Goal: Information Seeking & Learning: Learn about a topic

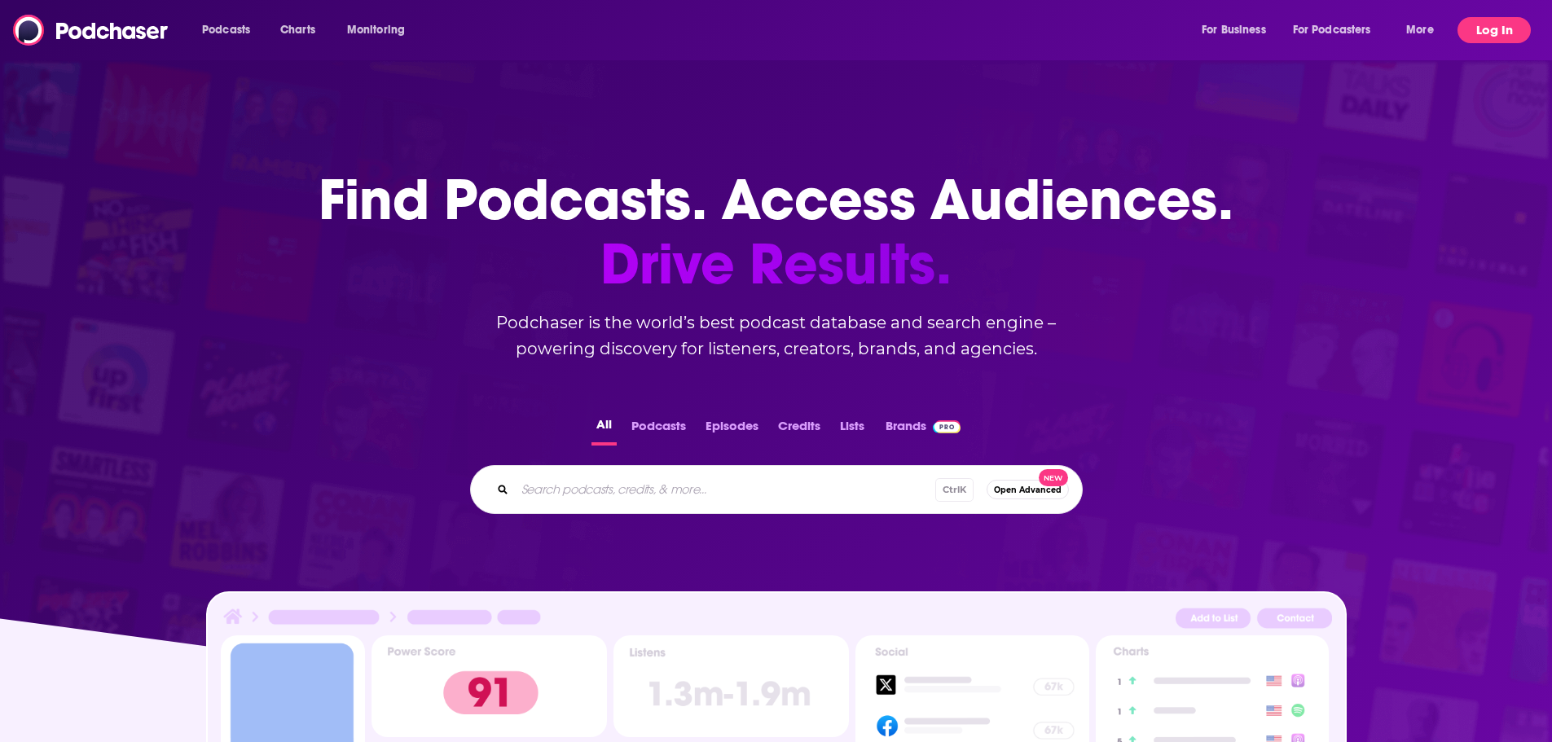
click at [1499, 35] on button "Log In" at bounding box center [1494, 30] width 73 height 26
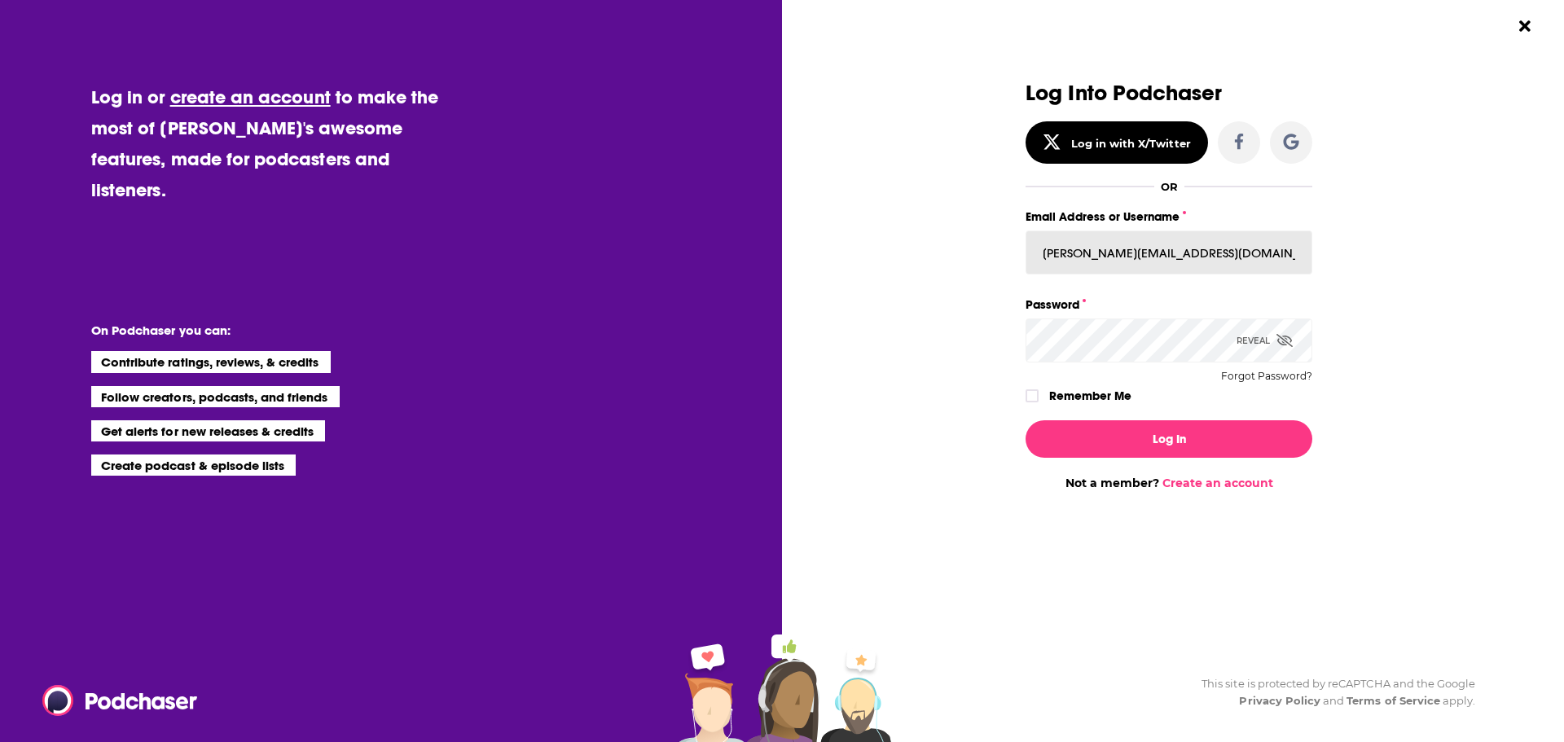
drag, startPoint x: 1211, startPoint y: 244, endPoint x: 854, endPoint y: 259, distance: 357.2
type input "[PERSON_NAME][EMAIL_ADDRESS][DOMAIN_NAME]"
click at [1026, 420] on button "Log In" at bounding box center [1169, 438] width 287 height 37
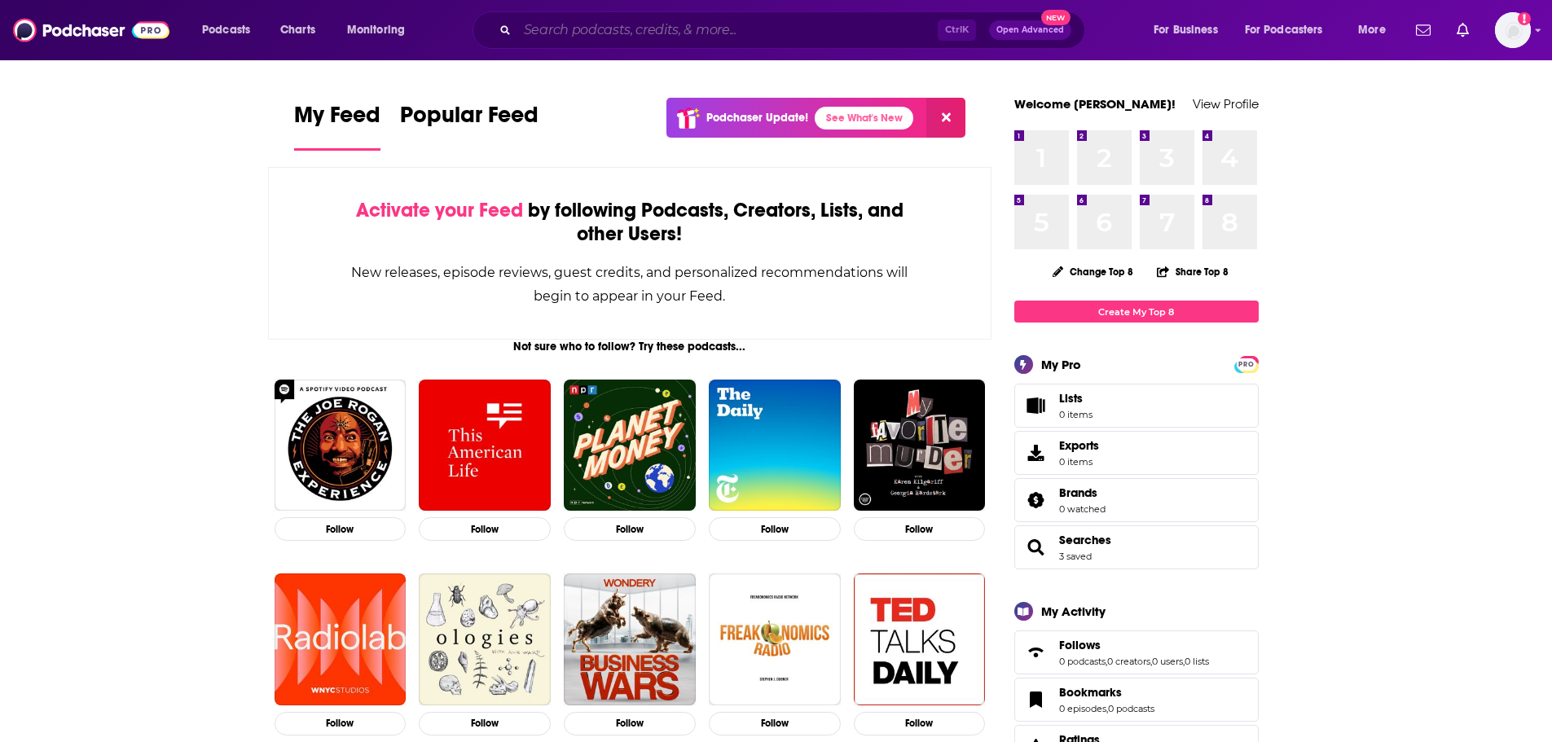
click at [671, 33] on input "Search podcasts, credits, & more..." at bounding box center [727, 30] width 420 height 26
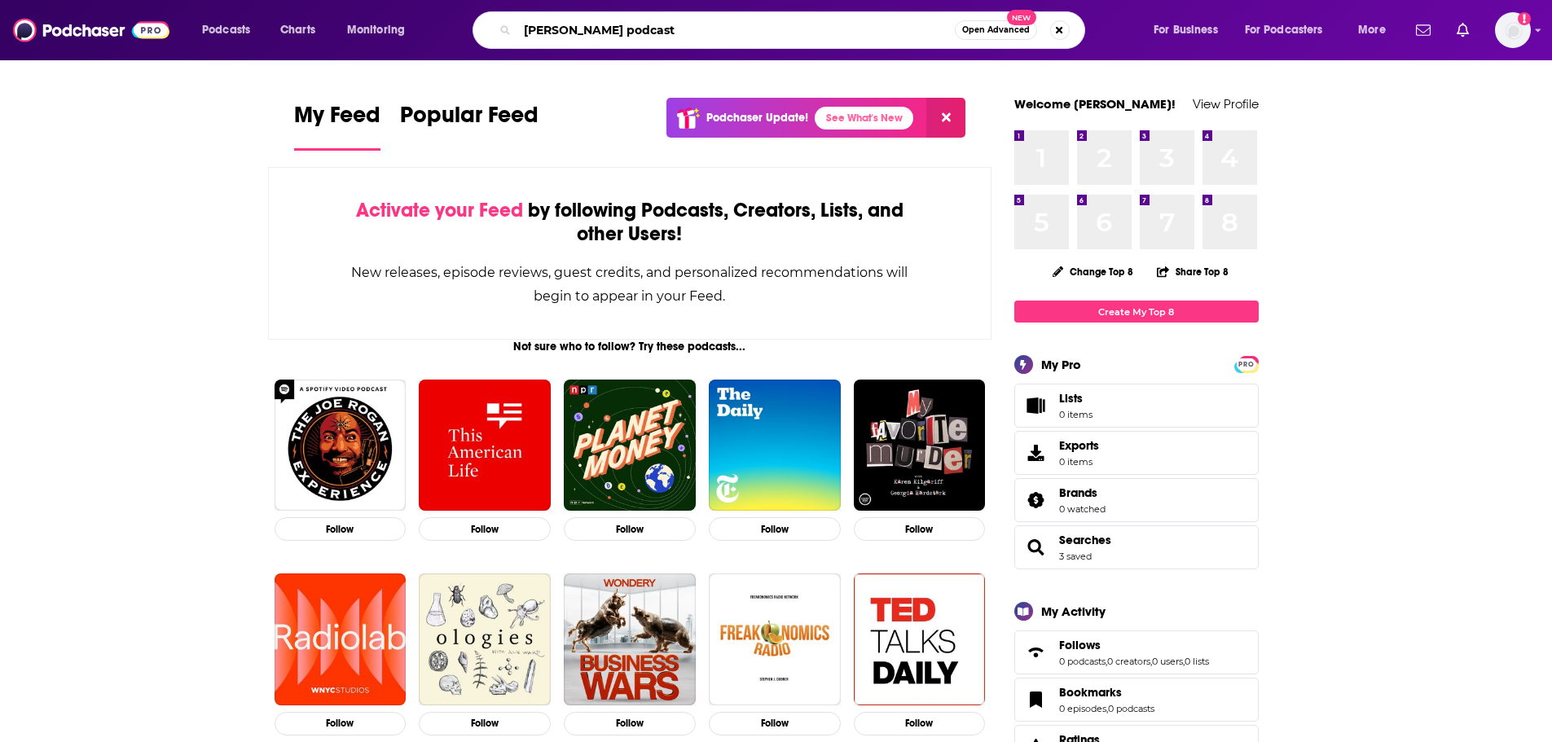
type input "[PERSON_NAME] podcast"
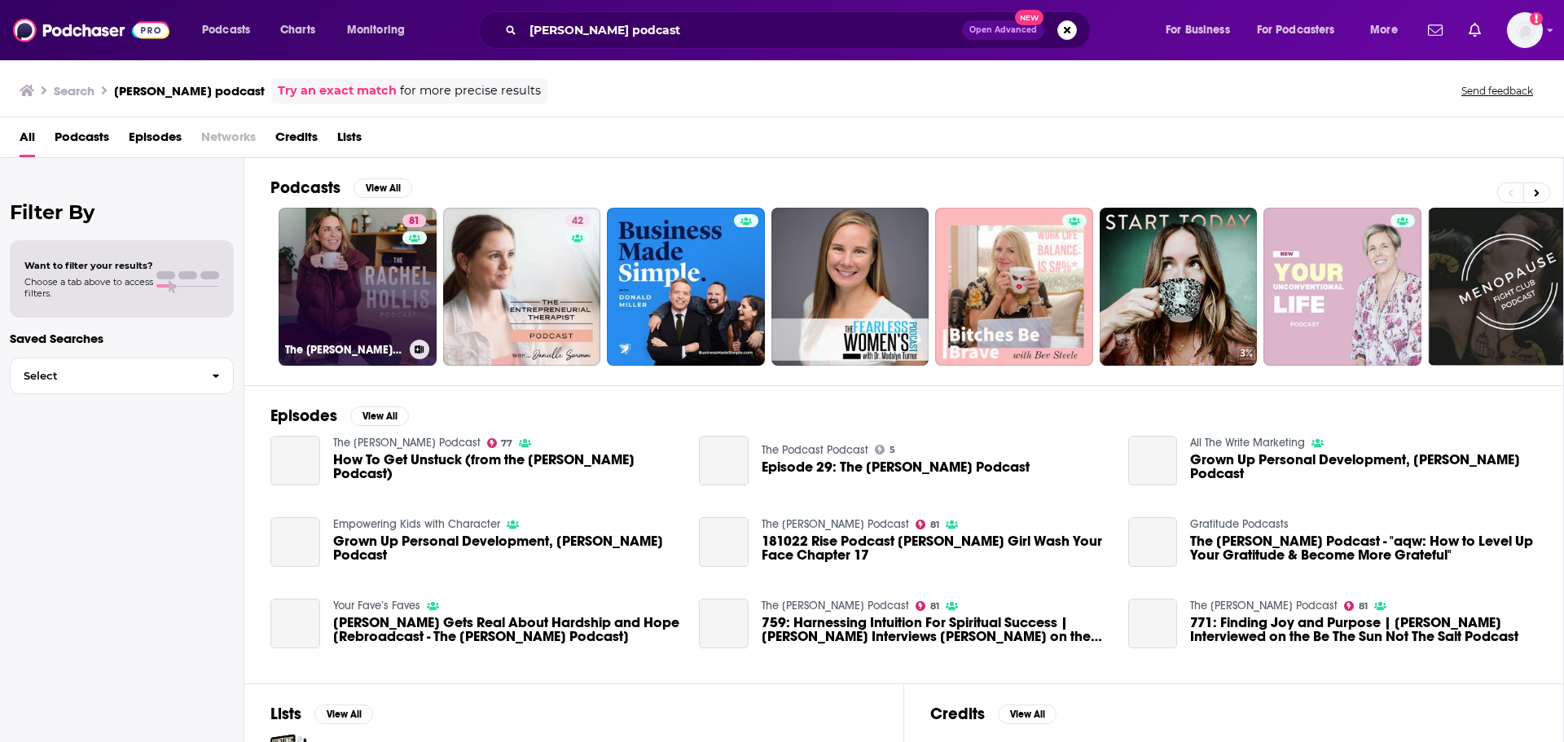
click at [347, 271] on link "81 The [PERSON_NAME] Podcast" at bounding box center [358, 287] width 158 height 158
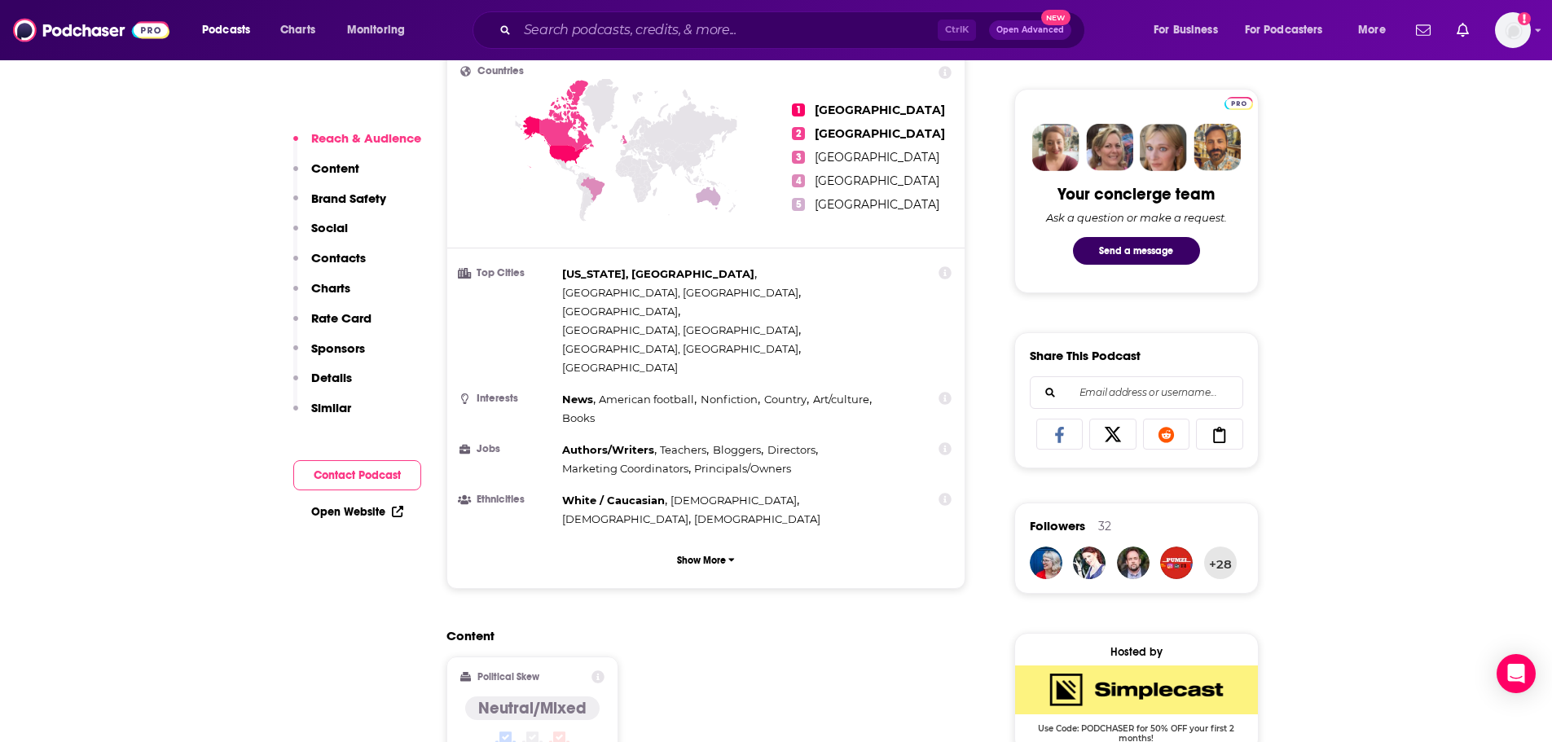
scroll to position [815, 0]
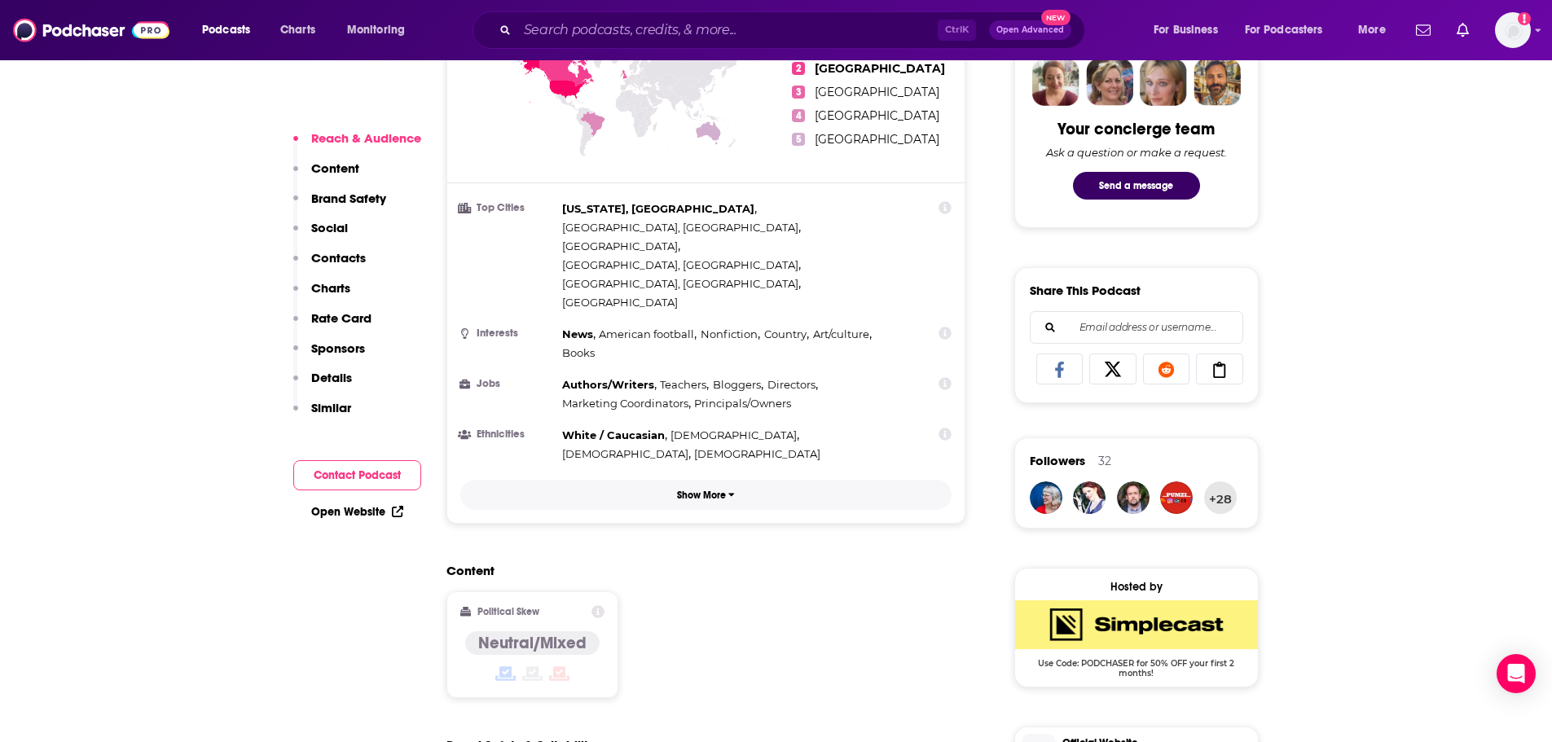
click at [706, 490] on p "Show More" at bounding box center [701, 495] width 49 height 11
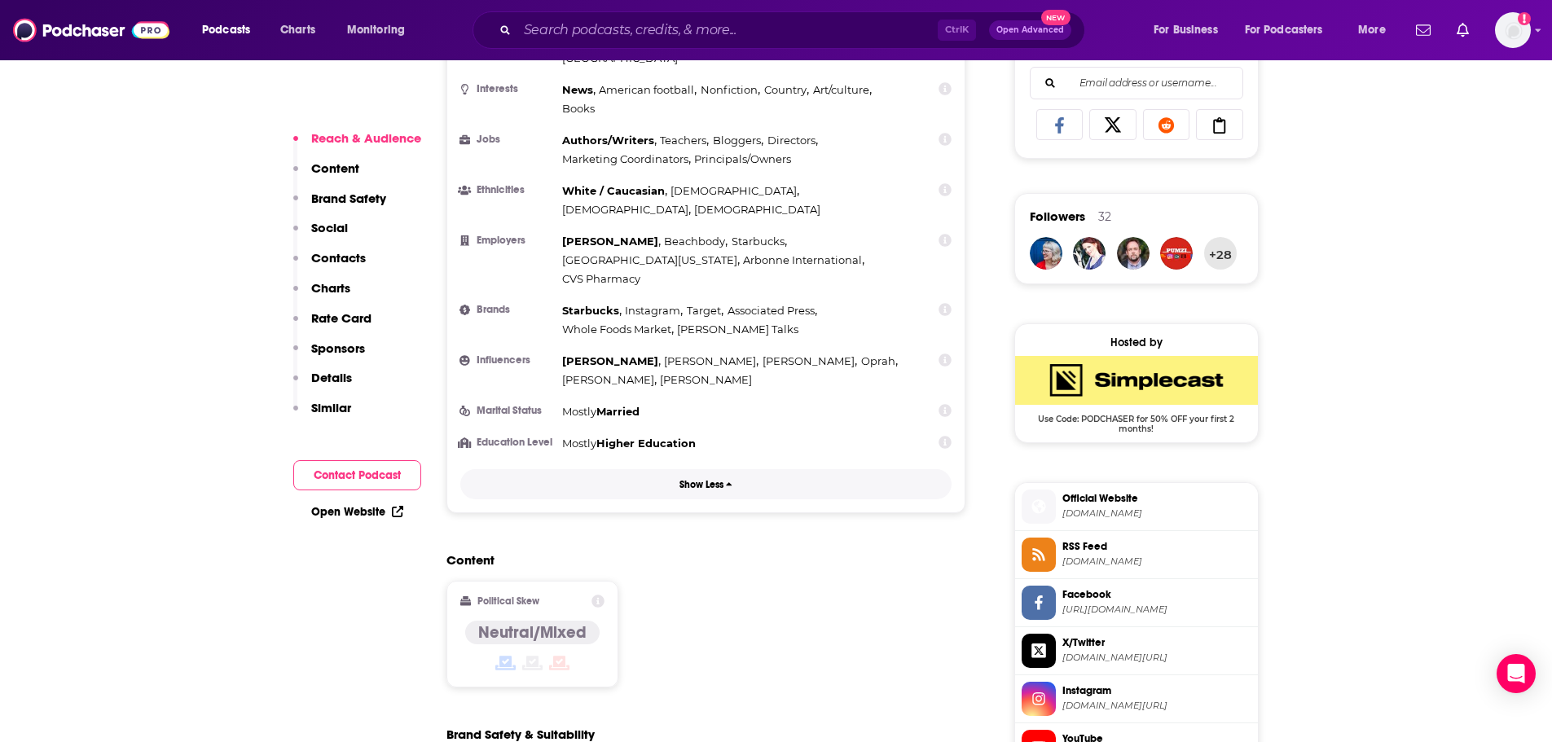
scroll to position [1304, 0]
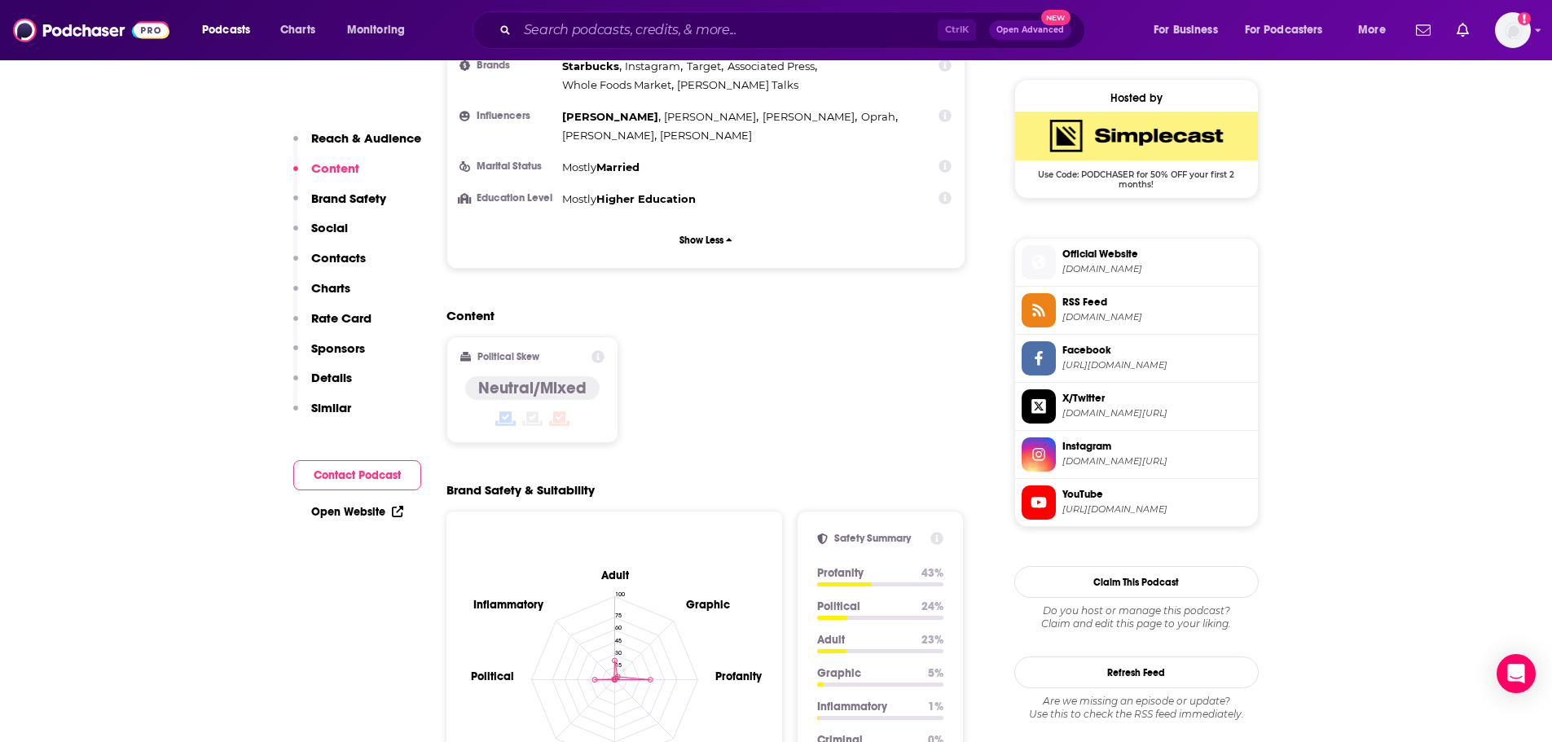
click at [807, 308] on div "Content Political Skew Neutral/Mixed" at bounding box center [707, 382] width 520 height 148
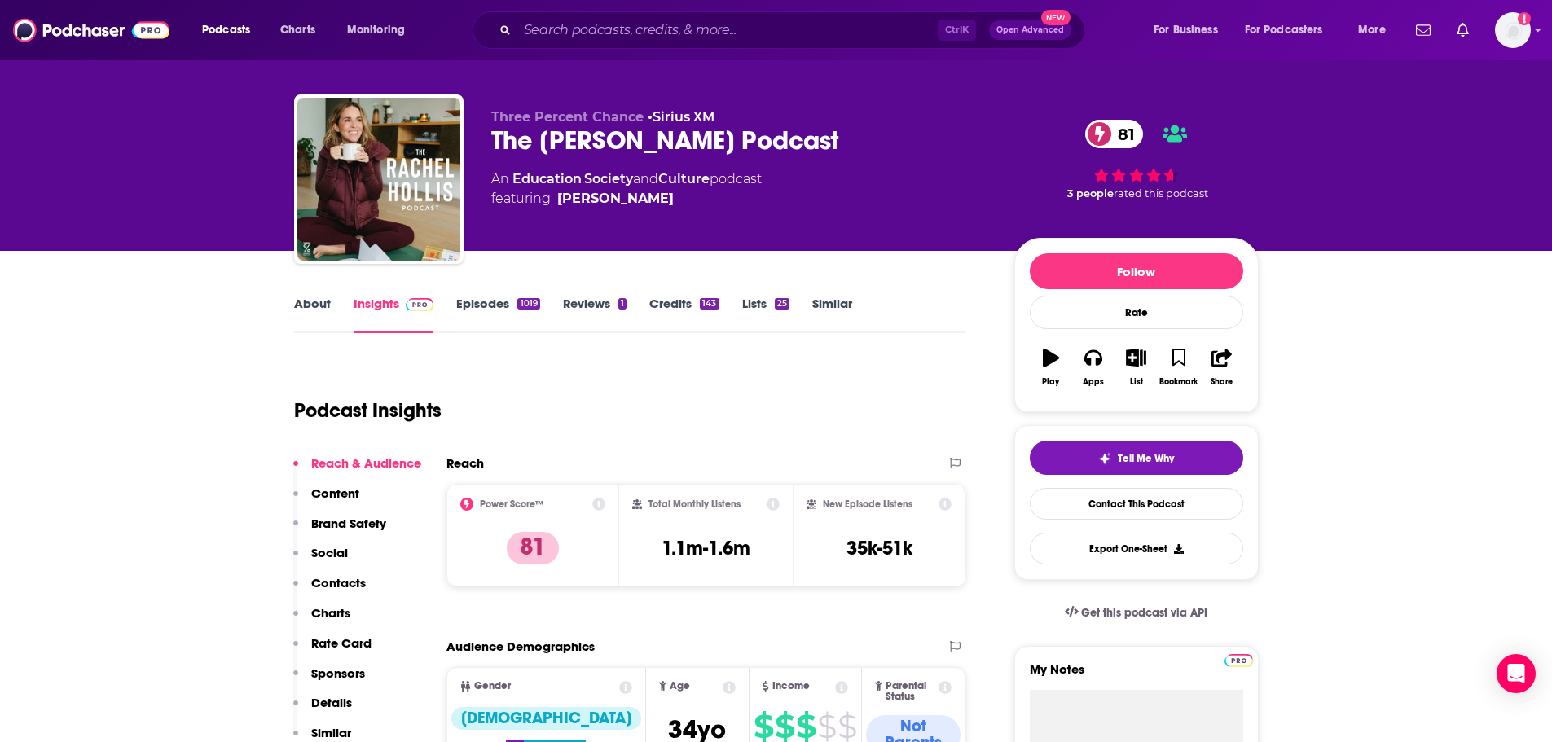
scroll to position [0, 0]
